Goal: Information Seeking & Learning: Learn about a topic

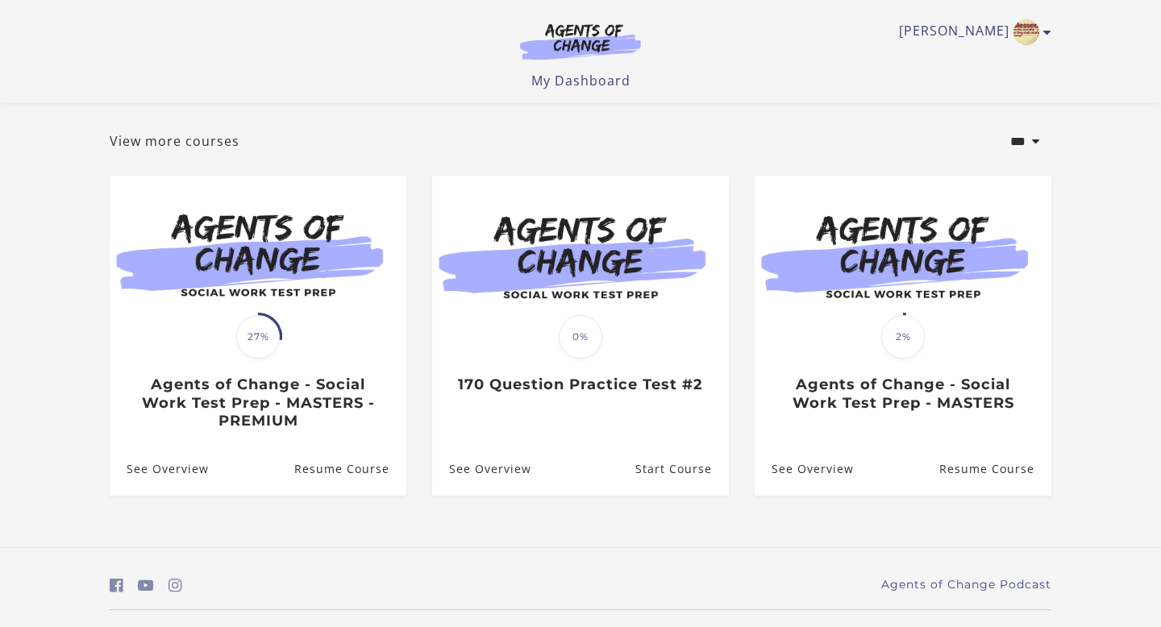
scroll to position [81, 0]
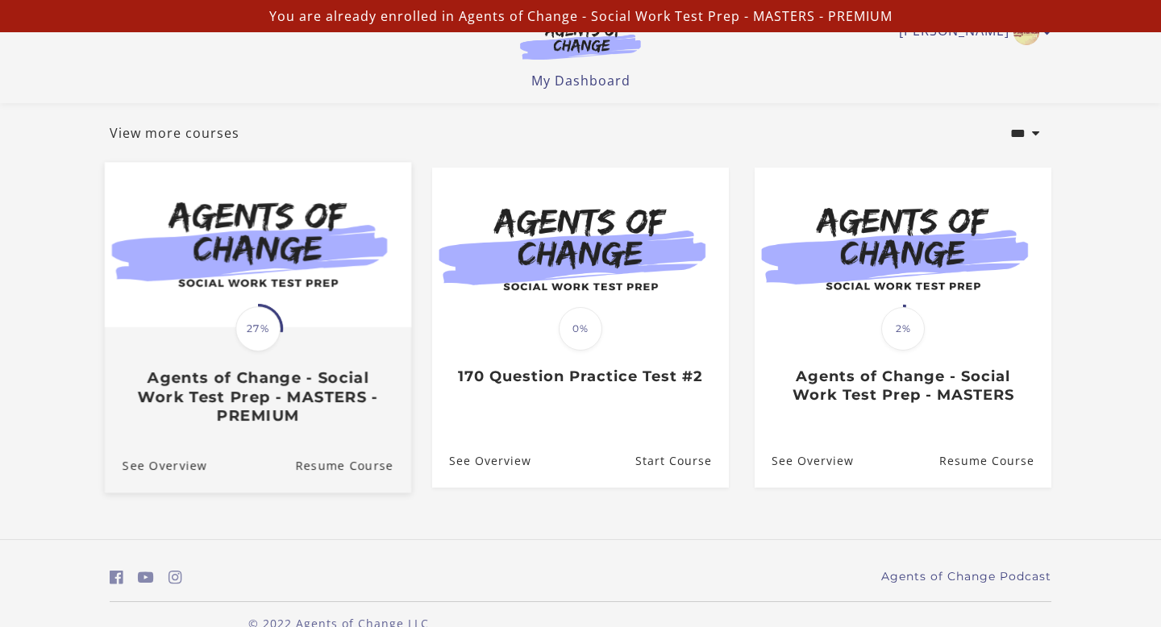
click at [263, 327] on span "27%" at bounding box center [258, 328] width 45 height 45
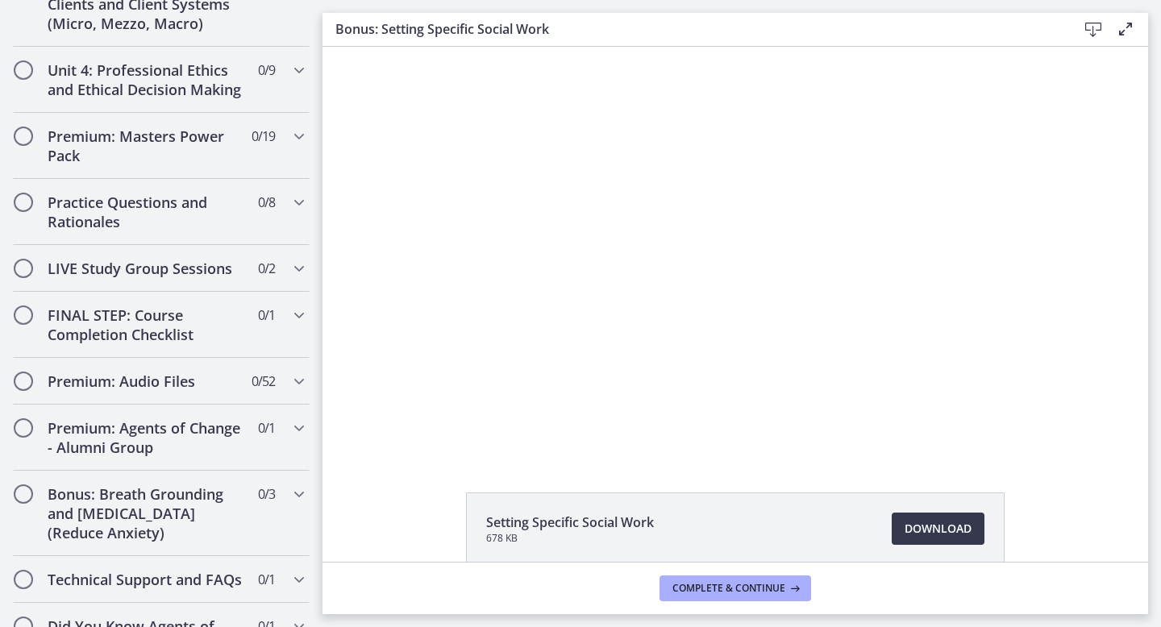
scroll to position [1647, 0]
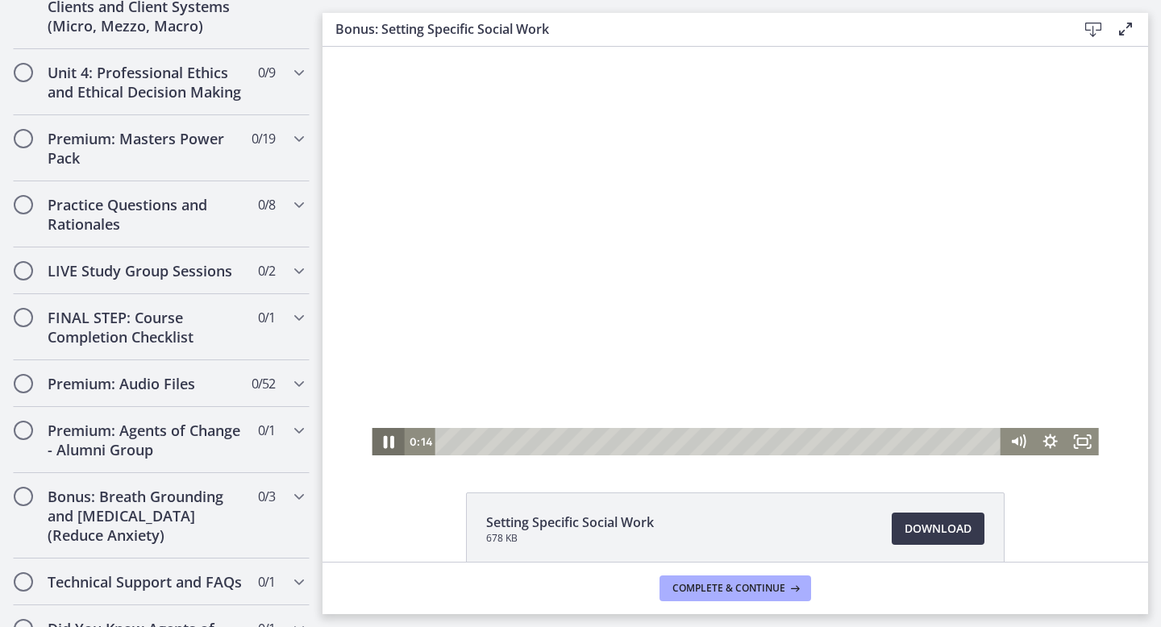
click at [382, 442] on icon "Pause" at bounding box center [388, 442] width 39 height 33
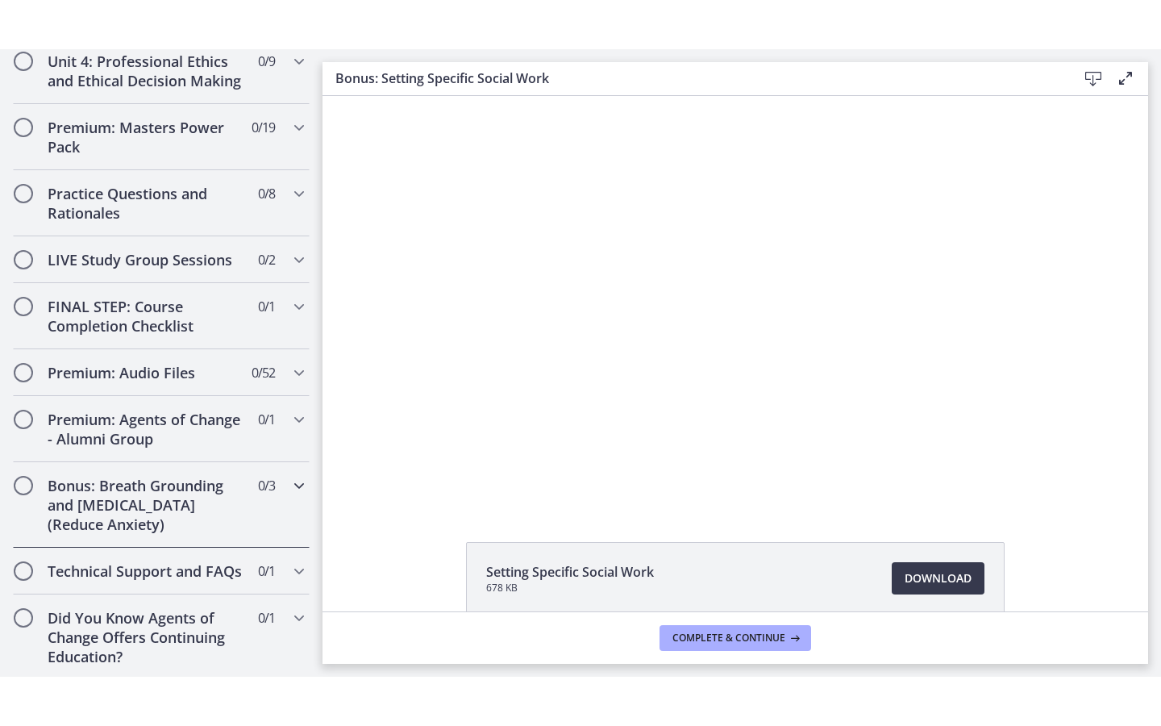
scroll to position [1710, 0]
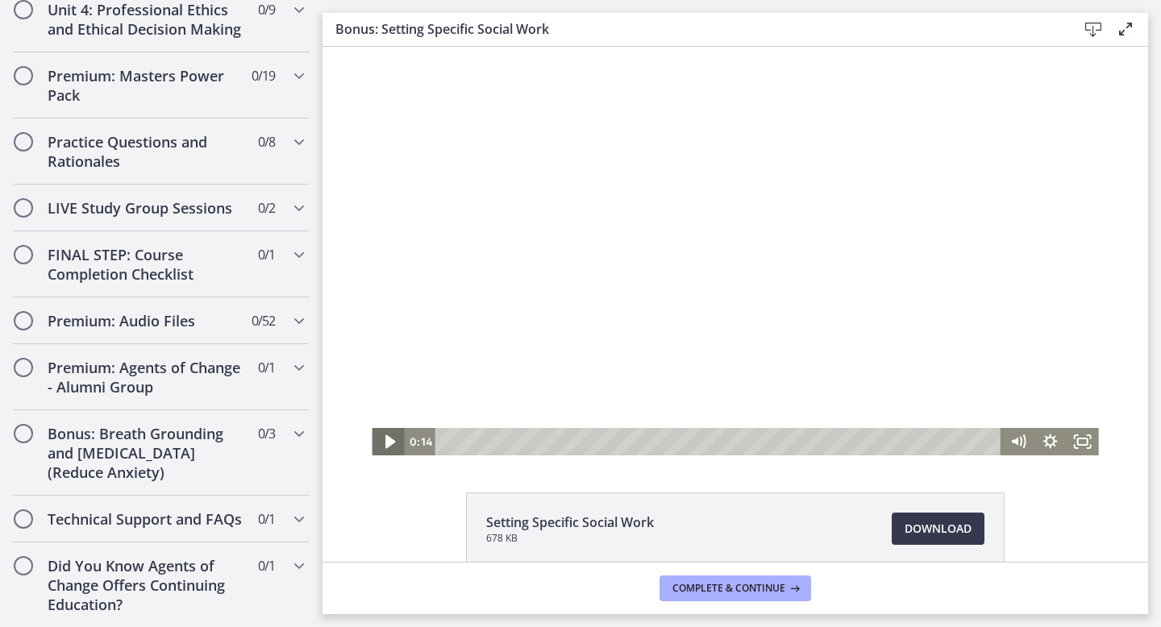
click at [390, 439] on icon "Play Video" at bounding box center [389, 442] width 39 height 33
click at [1084, 442] on icon "Fullscreen" at bounding box center [1083, 442] width 39 height 33
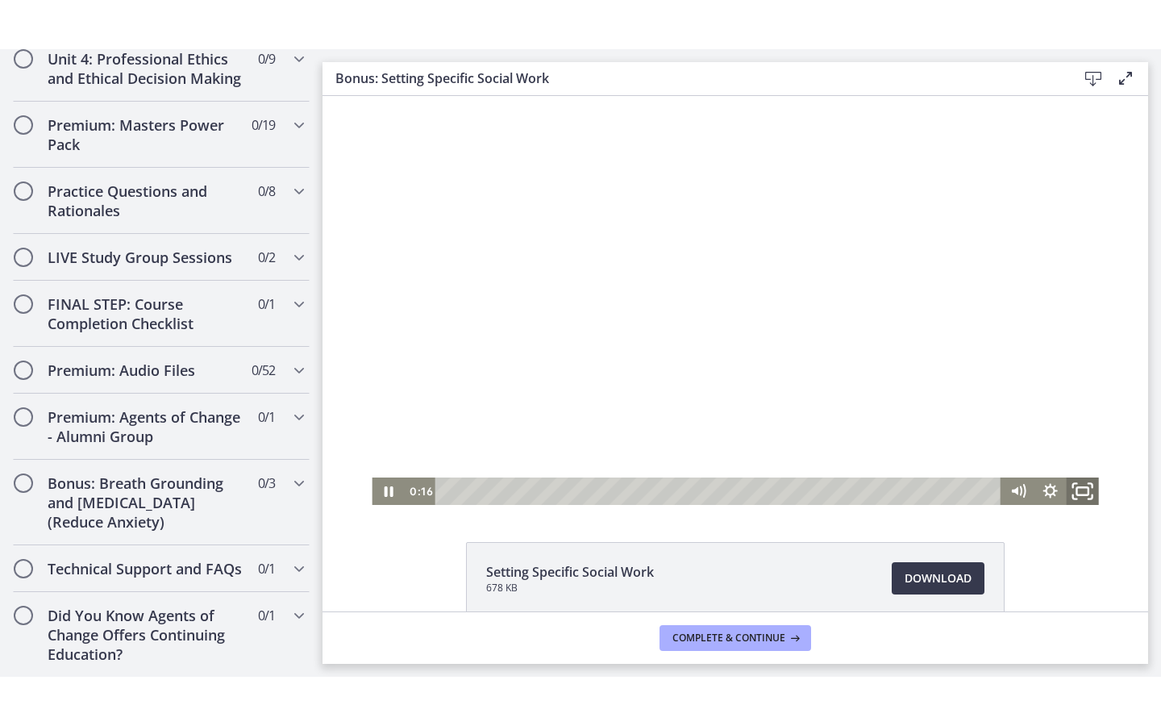
scroll to position [1611, 0]
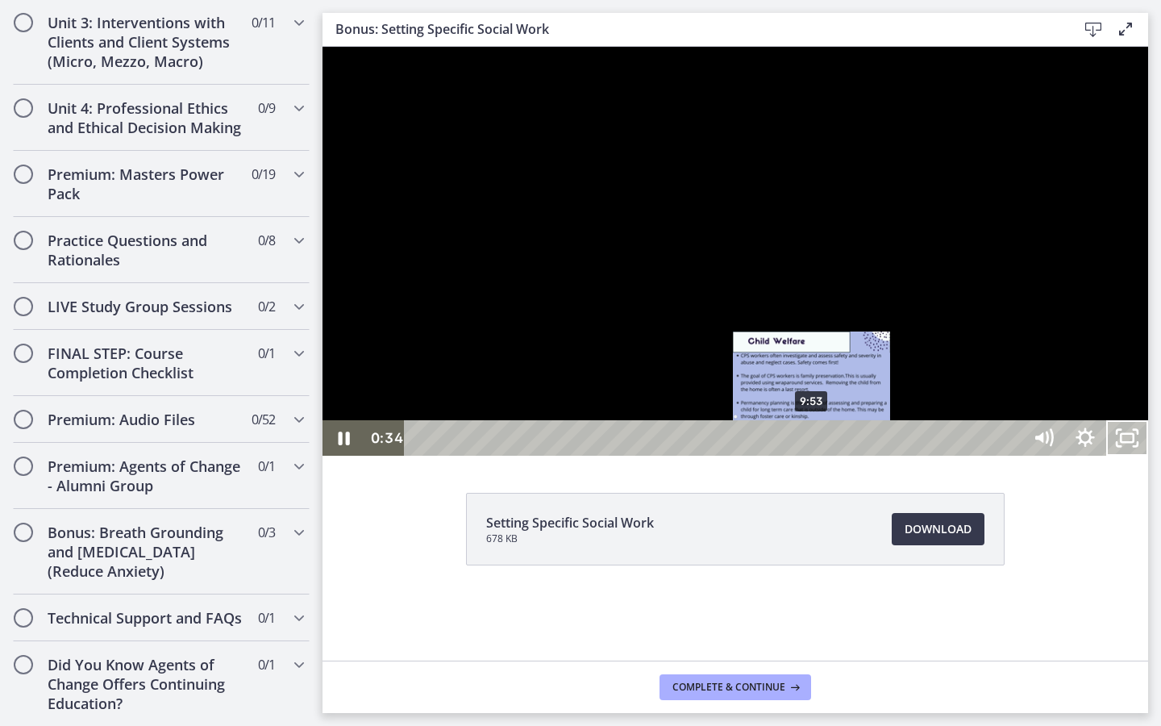
click at [813, 456] on div "9:53" at bounding box center [716, 437] width 592 height 35
click at [832, 456] on div "10:22" at bounding box center [716, 437] width 592 height 35
click at [838, 456] on div "10:30" at bounding box center [716, 437] width 592 height 35
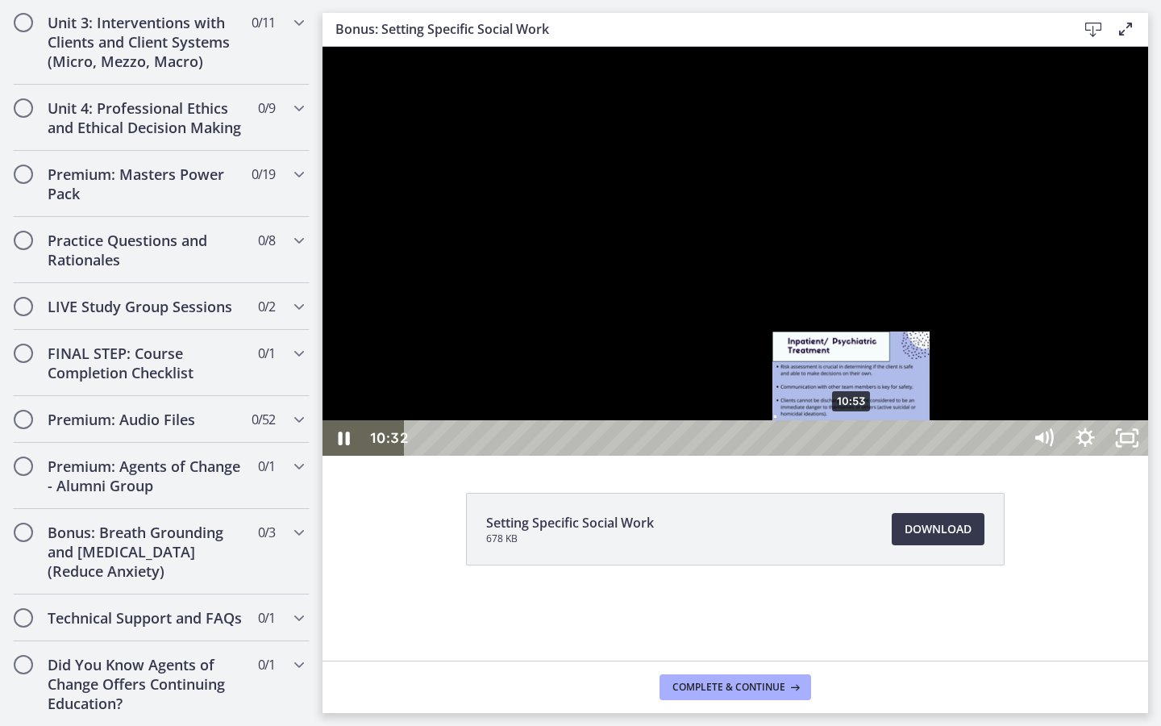
click at [853, 456] on div "10:53" at bounding box center [716, 437] width 592 height 35
click at [866, 456] on div "11:14" at bounding box center [716, 437] width 592 height 35
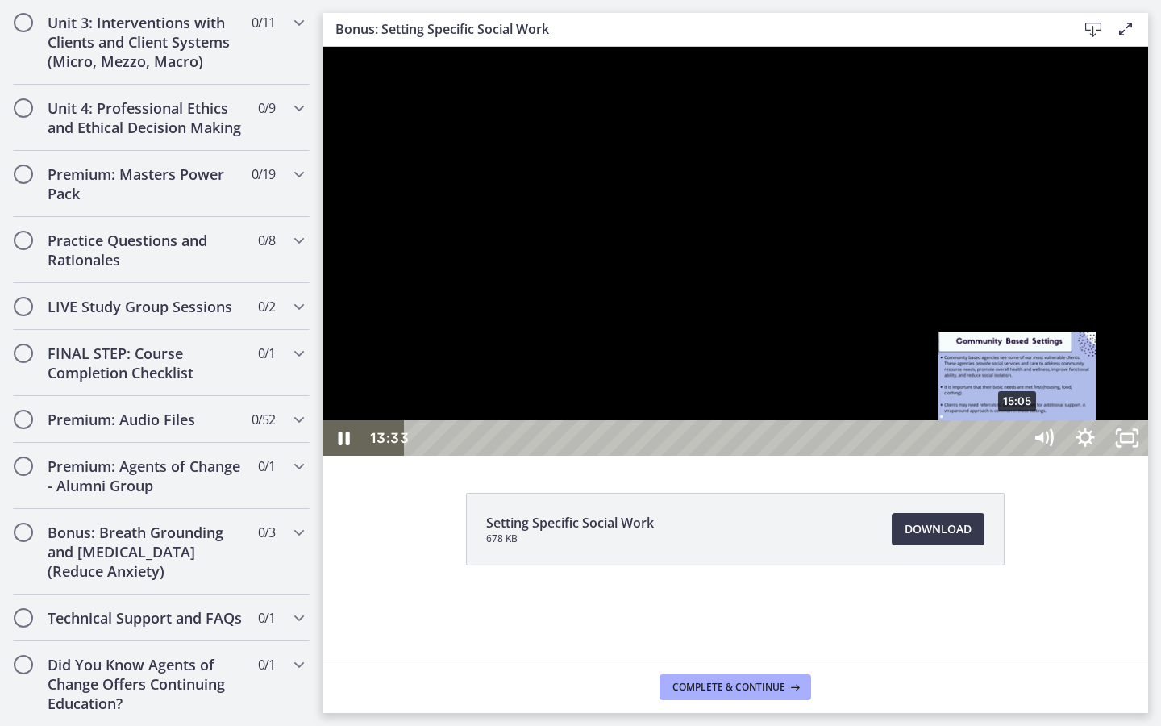
click at [1012, 456] on div "15:05" at bounding box center [716, 437] width 592 height 35
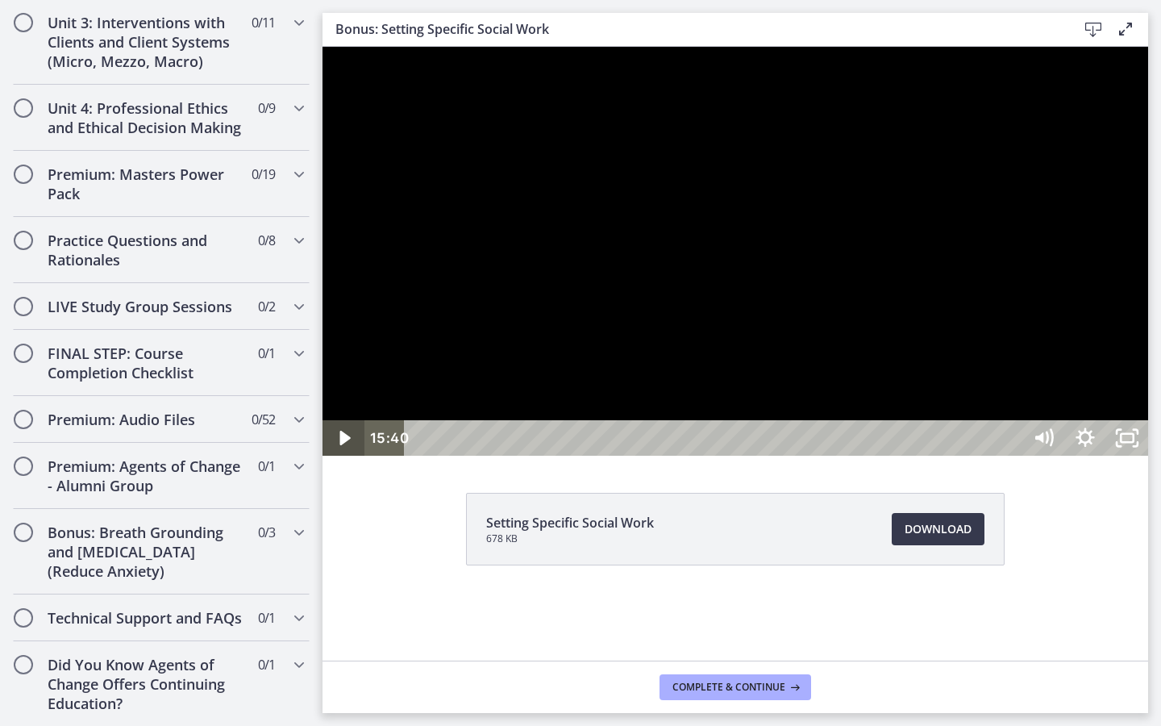
click at [349, 456] on icon "Play Video" at bounding box center [345, 437] width 42 height 35
click at [341, 445] on icon "Pause" at bounding box center [344, 439] width 11 height 14
click at [341, 445] on icon "Play Video" at bounding box center [345, 438] width 10 height 15
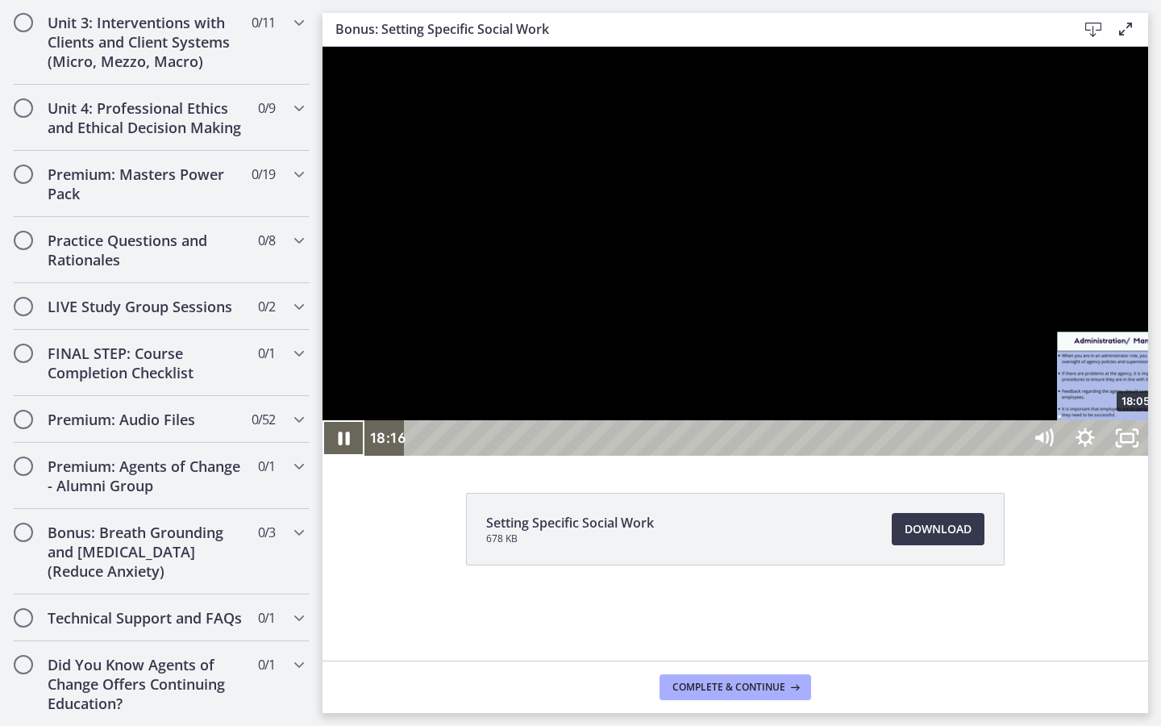
click at [1012, 456] on div "18:05" at bounding box center [716, 437] width 592 height 35
drag, startPoint x: 1131, startPoint y: 733, endPoint x: 1131, endPoint y: 748, distance: 15.3
click at [1131, 444] on div "Playbar" at bounding box center [1130, 438] width 12 height 12
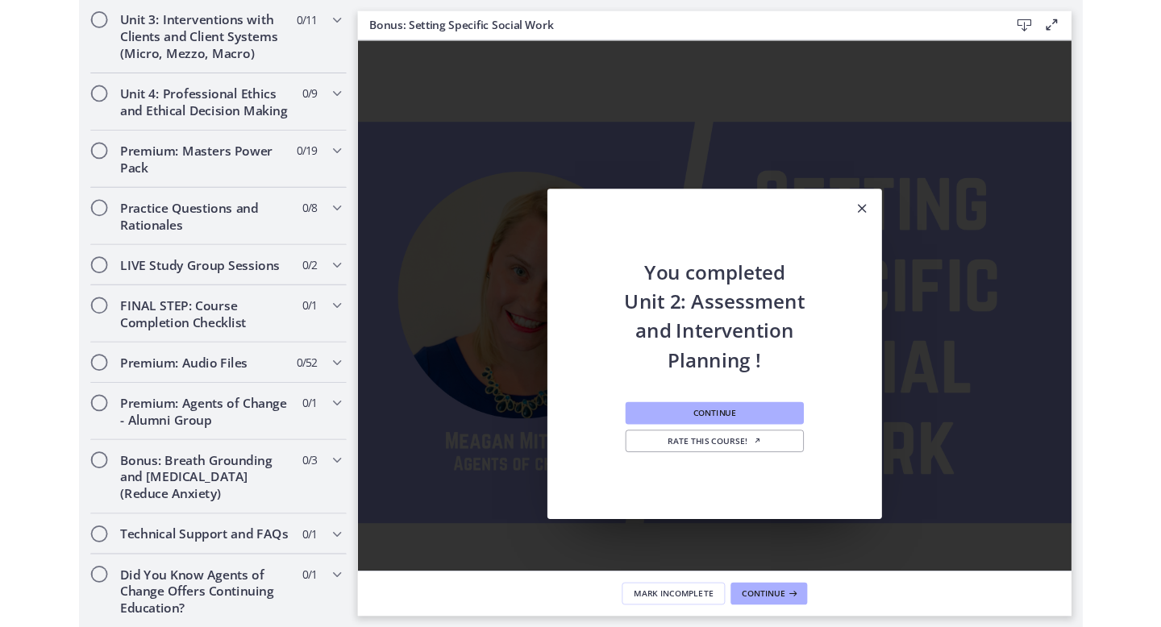
scroll to position [1710, 0]
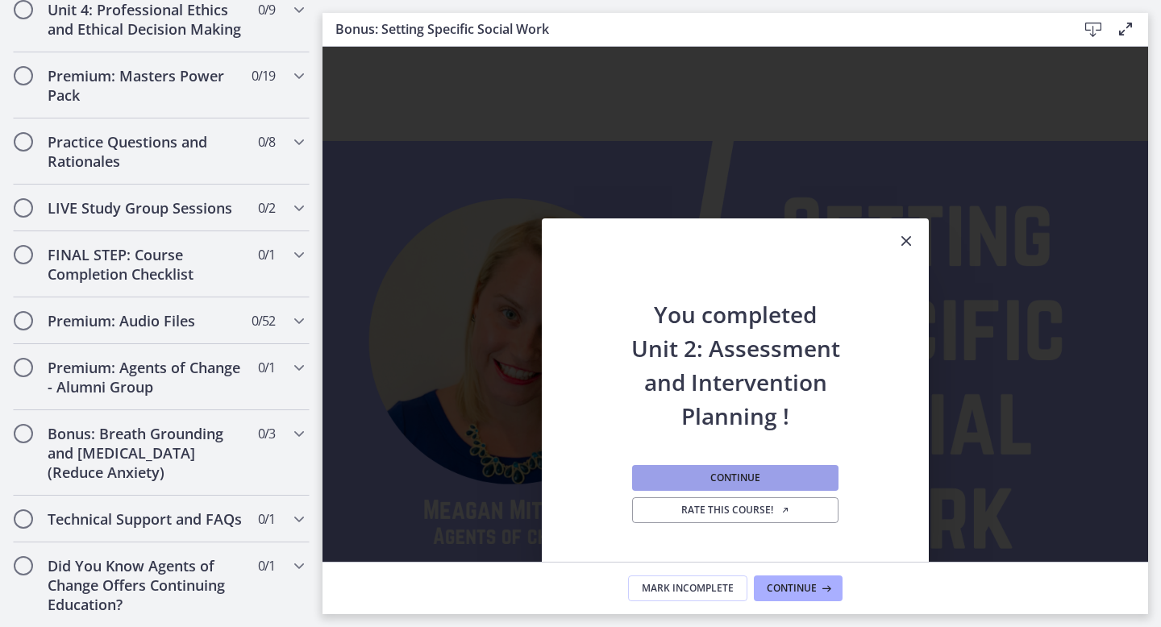
click at [728, 476] on span "Continue" at bounding box center [736, 478] width 50 height 13
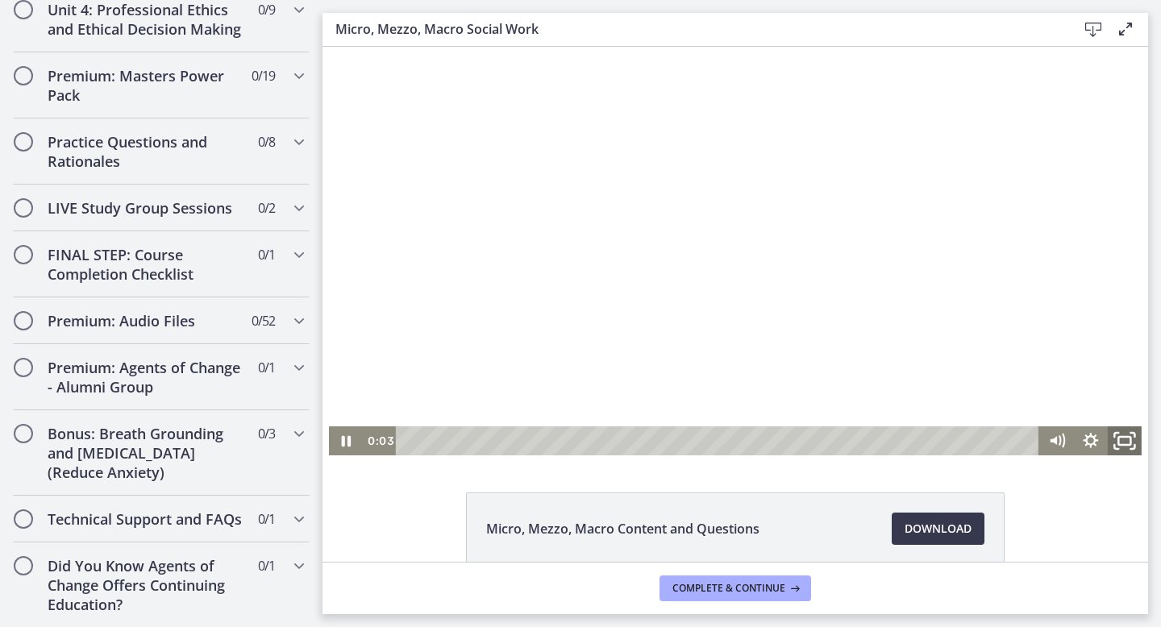
click at [1122, 440] on icon "Fullscreen" at bounding box center [1125, 440] width 40 height 35
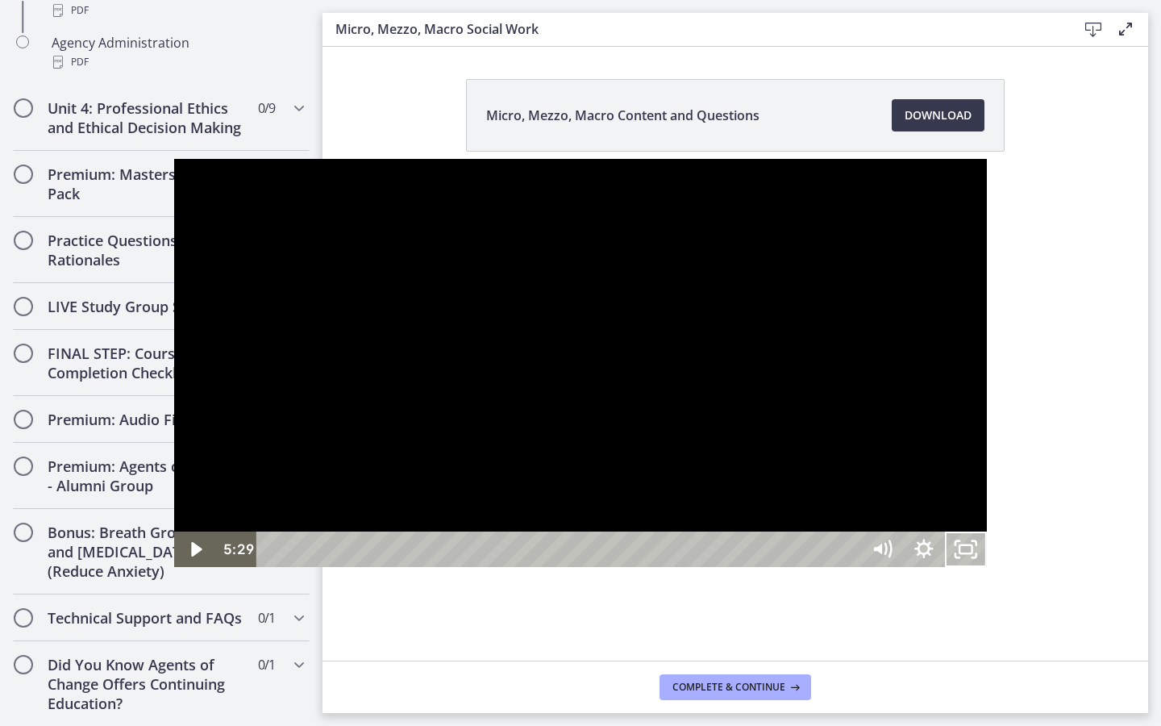
click at [945, 532] on button "Unfullscreen" at bounding box center [966, 549] width 42 height 35
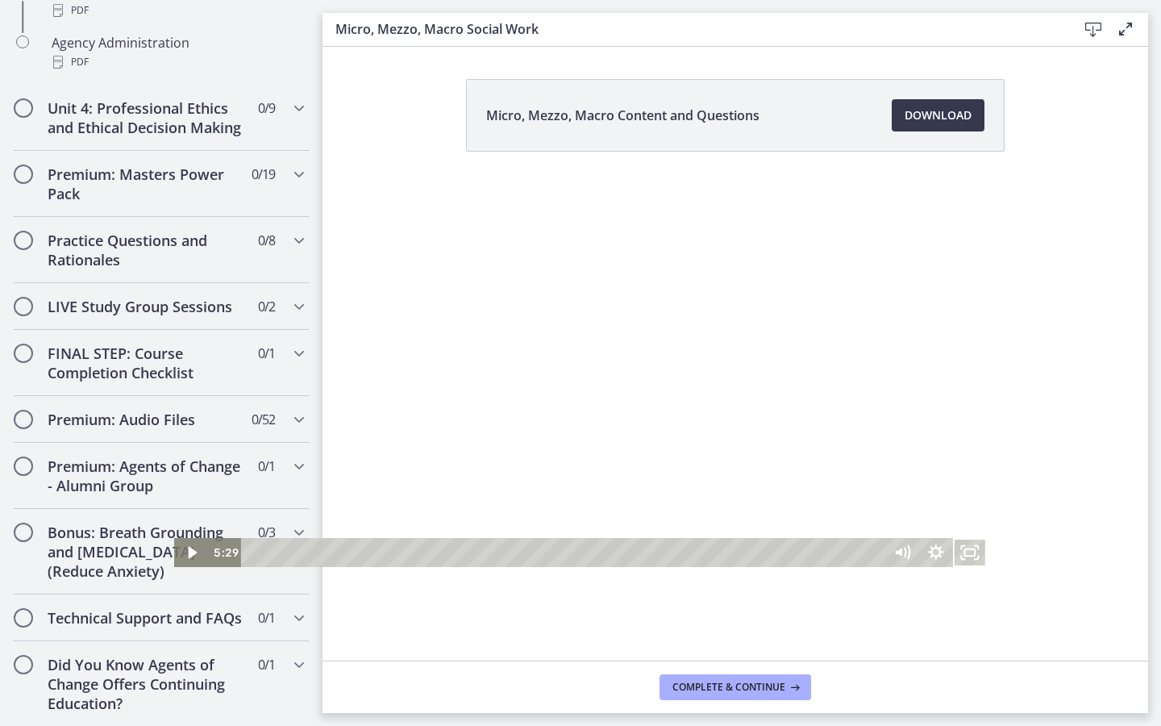
scroll to position [1349, 0]
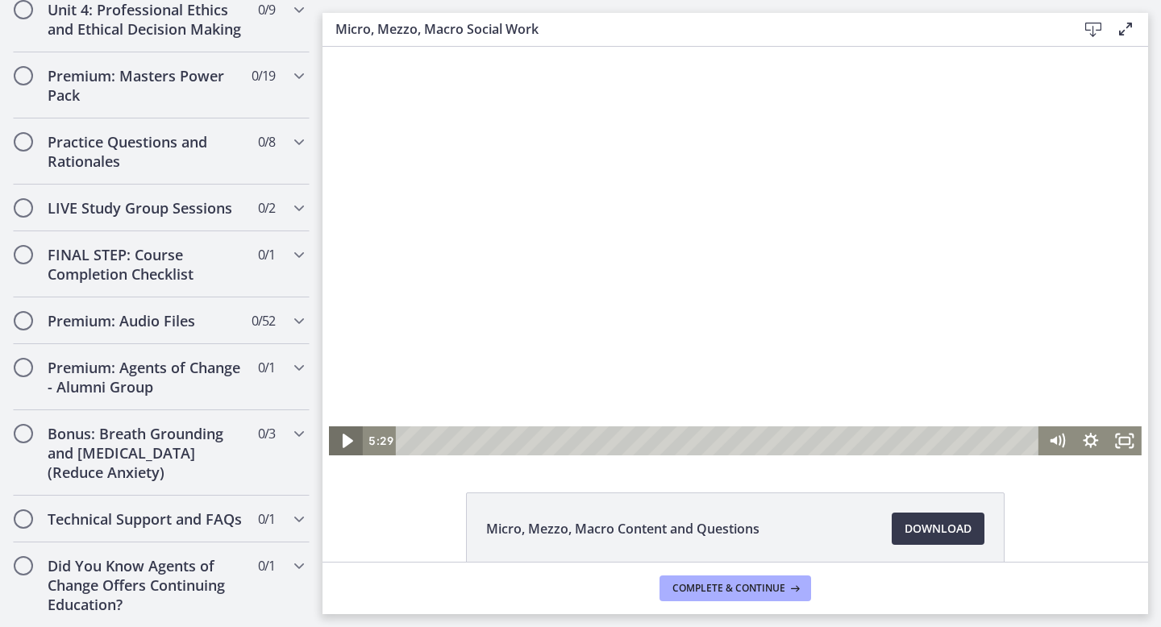
click at [341, 441] on icon "Play Video" at bounding box center [347, 440] width 40 height 35
click at [1120, 440] on rect "Fullscreen" at bounding box center [1125, 441] width 10 height 6
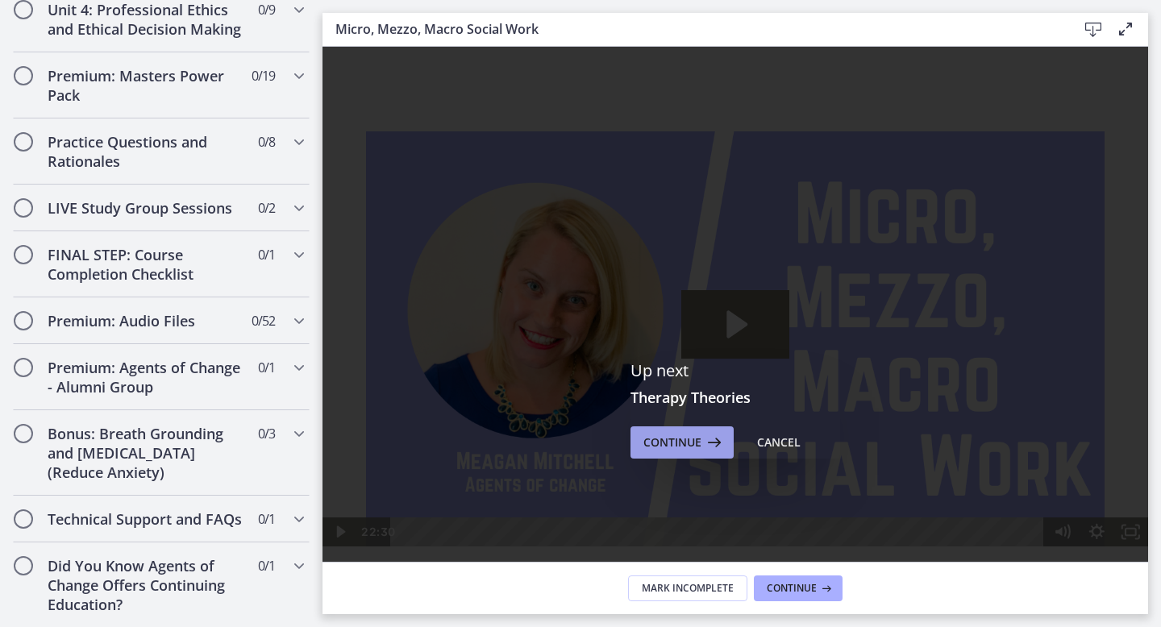
click at [702, 441] on icon at bounding box center [713, 442] width 23 height 19
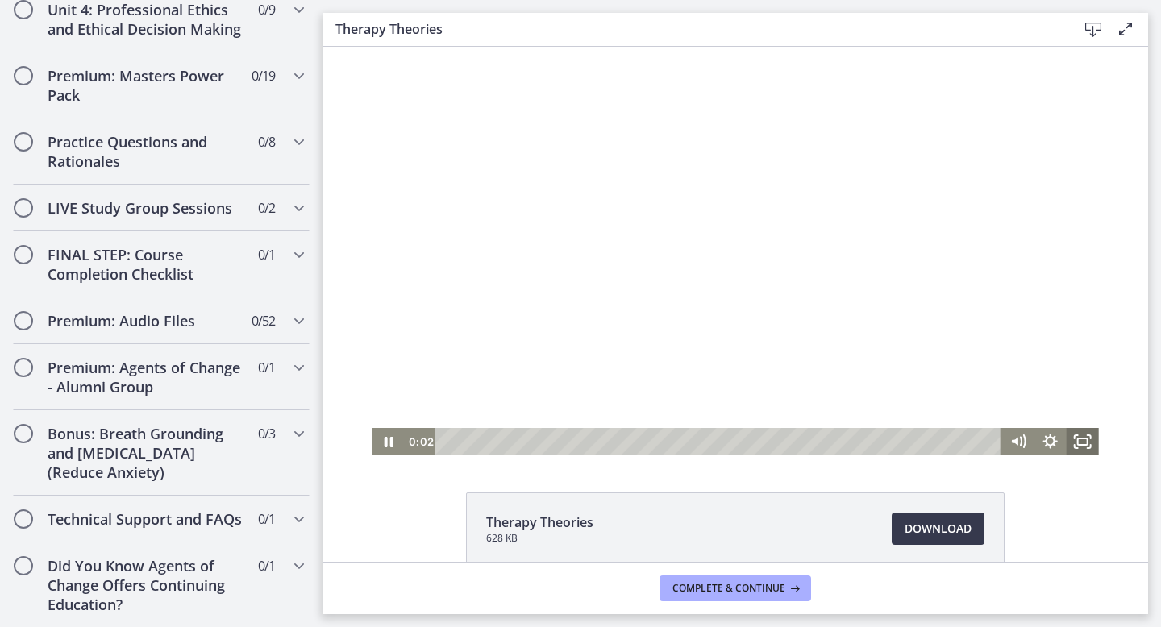
click at [1079, 447] on icon "Fullscreen" at bounding box center [1083, 441] width 32 height 27
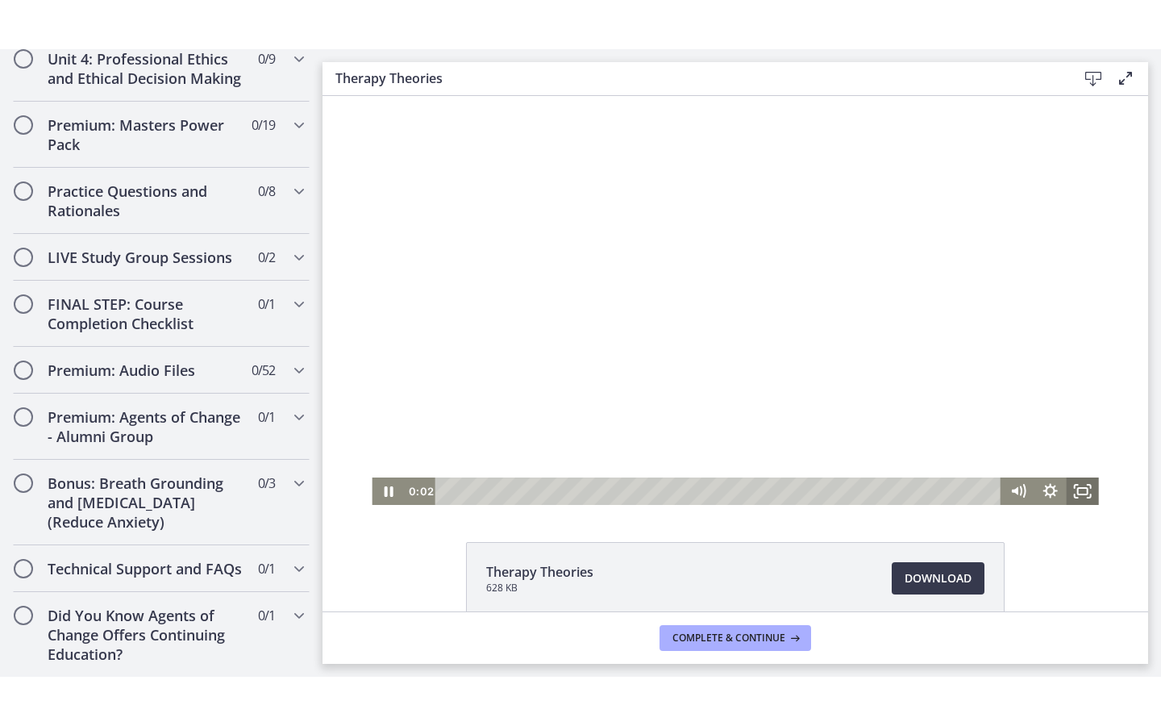
scroll to position [1250, 0]
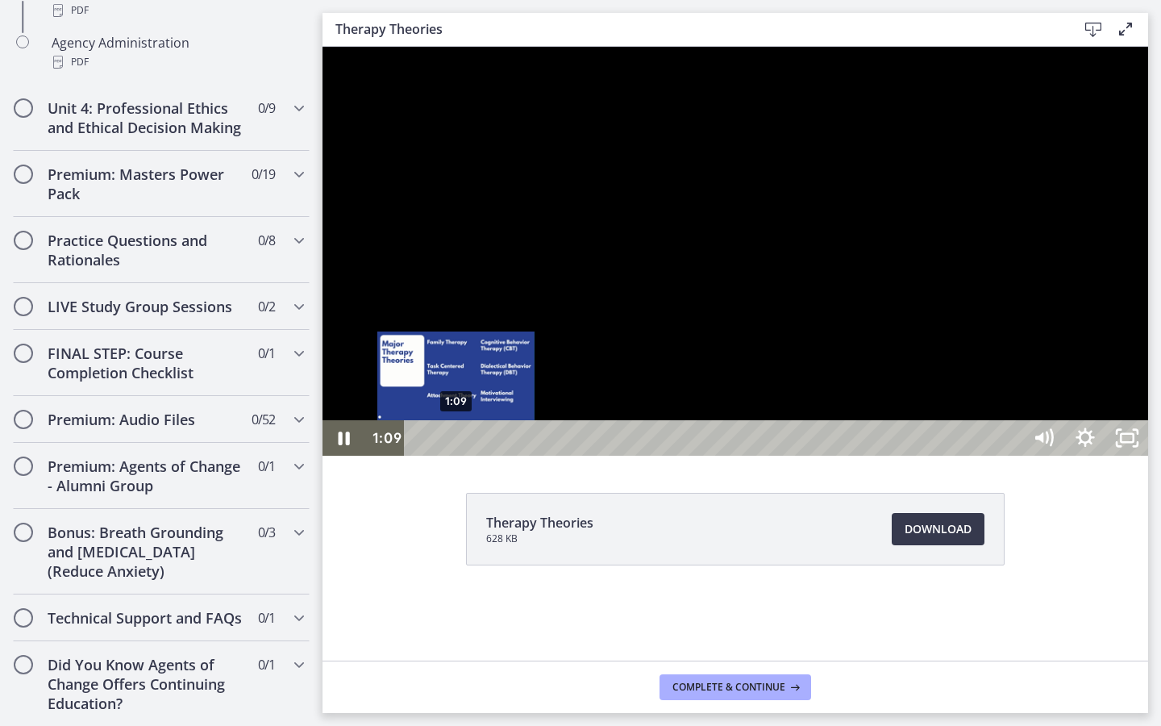
click at [457, 444] on div "Playbar" at bounding box center [456, 438] width 12 height 12
